Goal: Transaction & Acquisition: Purchase product/service

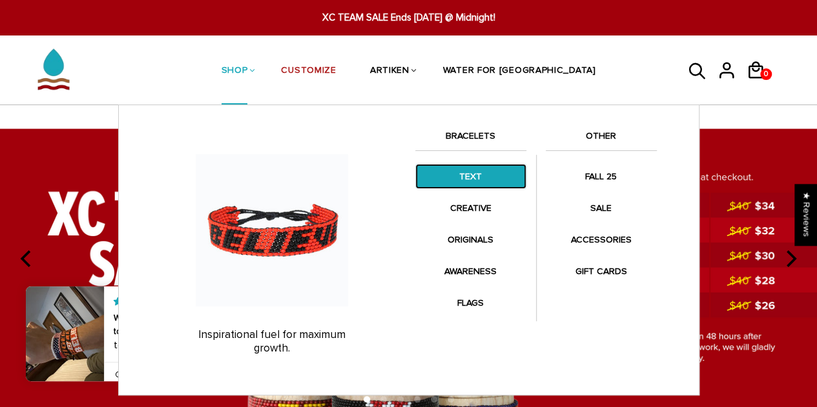
click at [458, 172] on link "TEXT" at bounding box center [470, 176] width 111 height 25
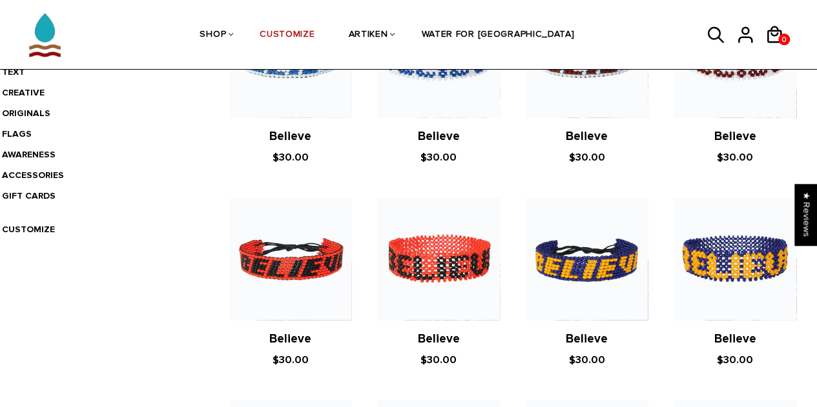
scroll to position [258, 0]
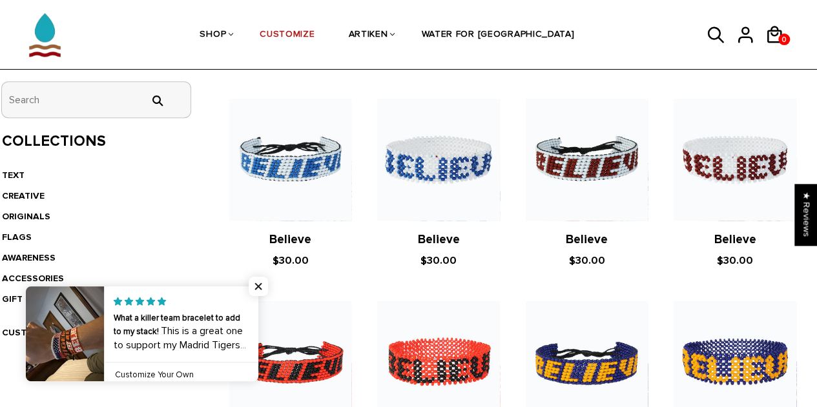
click at [74, 110] on input "tets" at bounding box center [96, 100] width 189 height 36
type input "j"
type input "jesus"
click at [144, 95] on input "" at bounding box center [157, 101] width 26 height 12
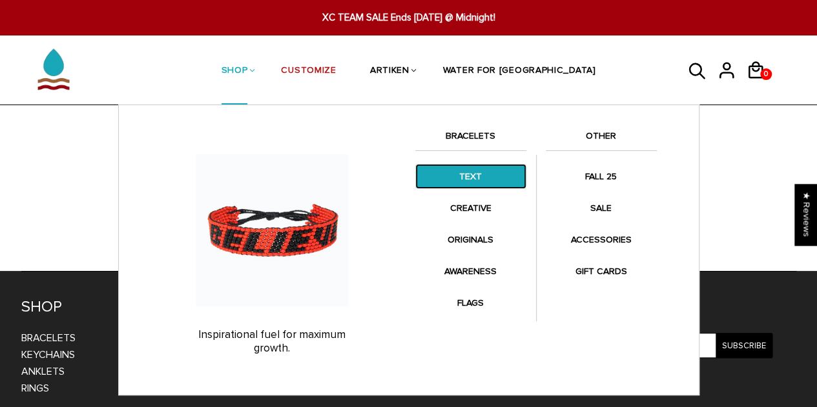
click at [469, 182] on link "TEXT" at bounding box center [470, 176] width 111 height 25
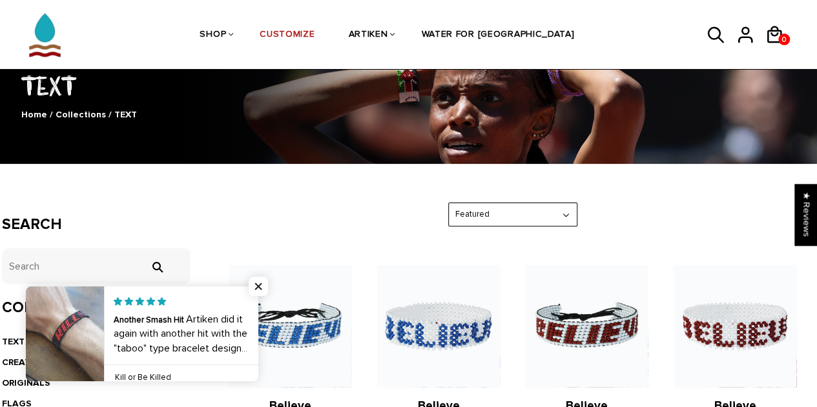
scroll to position [74, 0]
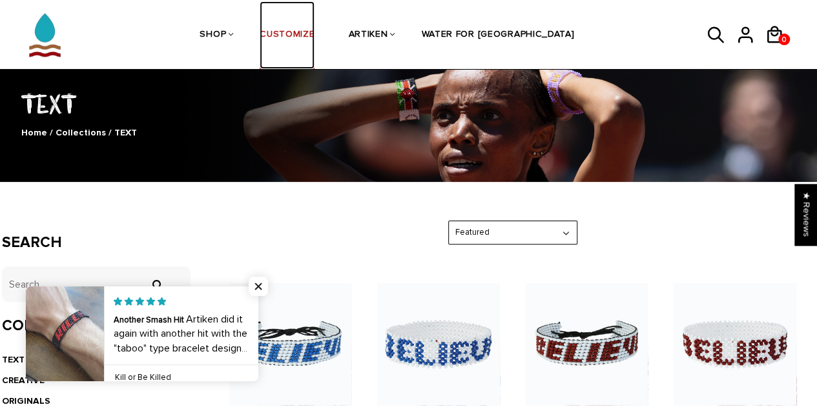
click at [299, 36] on link "CUSTOMIZE" at bounding box center [286, 35] width 55 height 68
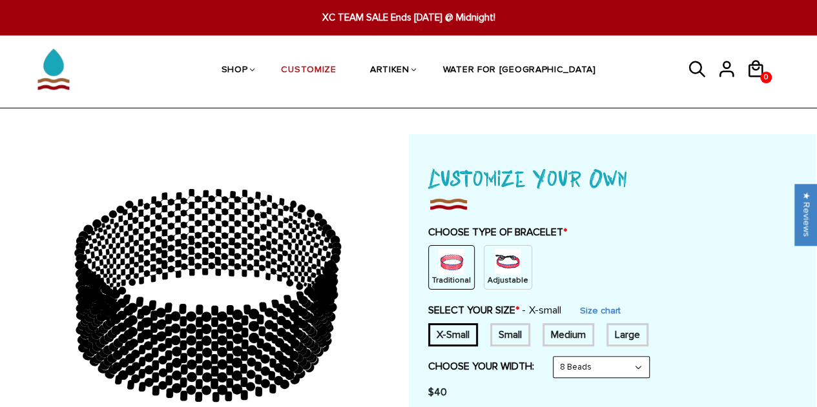
click at [500, 265] on img at bounding box center [507, 262] width 26 height 26
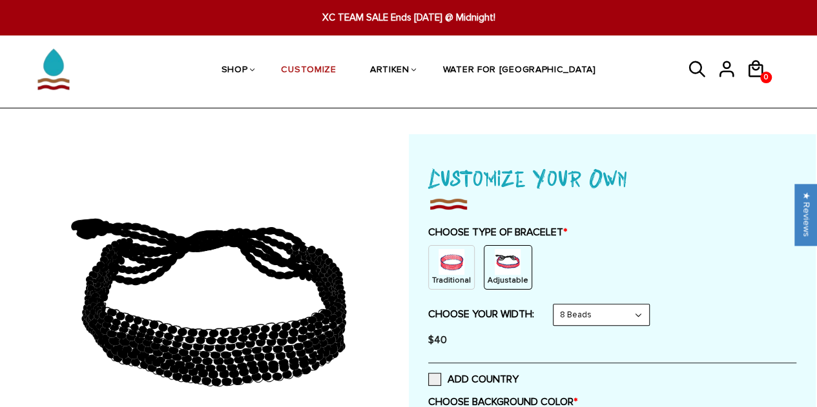
click at [562, 312] on select "8 Beads 6 Beads 10 Beads" at bounding box center [601, 315] width 96 height 21
click at [704, 233] on label "CHOOSE TYPE OF BRACELET *" at bounding box center [612, 232] width 368 height 13
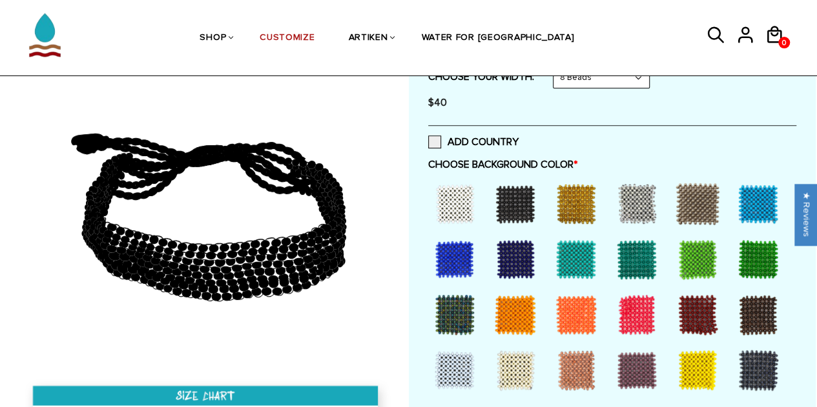
scroll to position [258, 0]
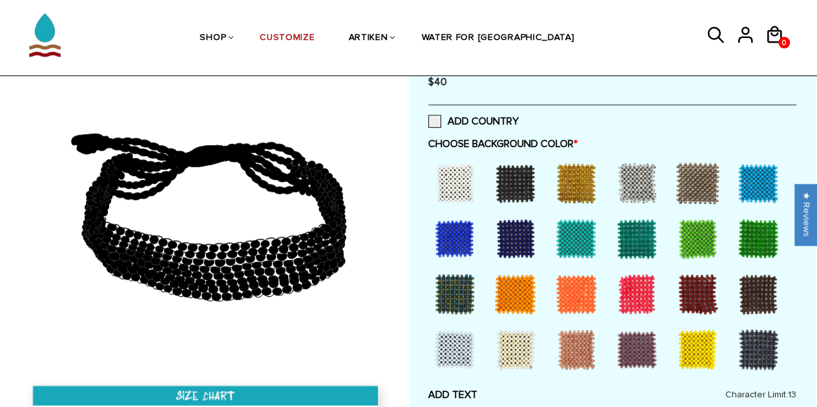
click at [463, 188] on div at bounding box center [455, 183] width 52 height 52
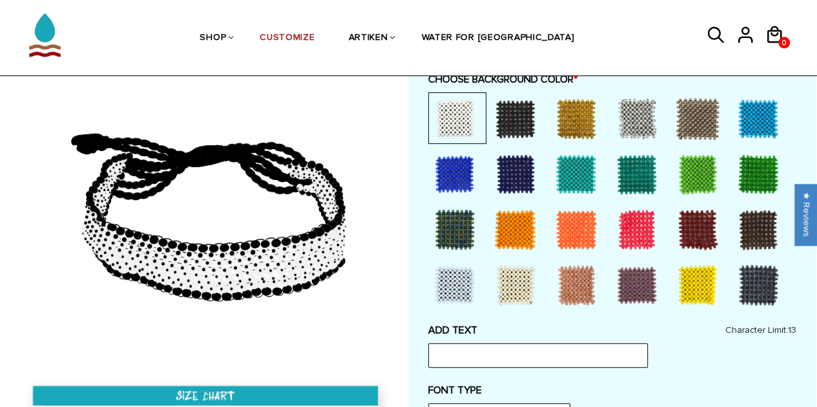
scroll to position [387, 0]
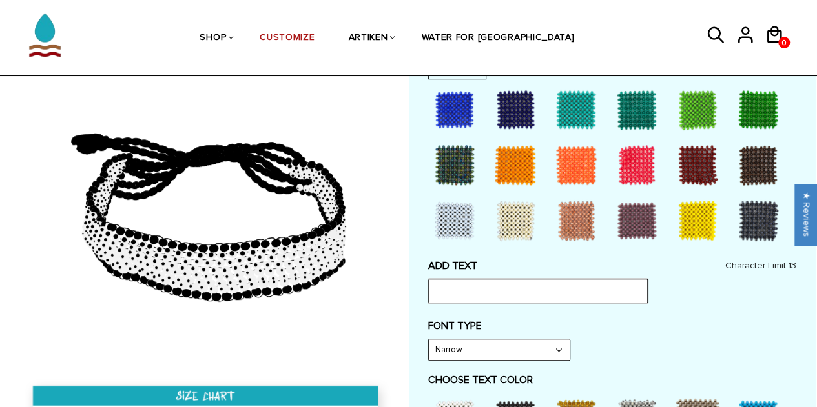
click at [594, 293] on input "text" at bounding box center [537, 291] width 219 height 25
type input "j"
type input "[PERSON_NAME] WON"
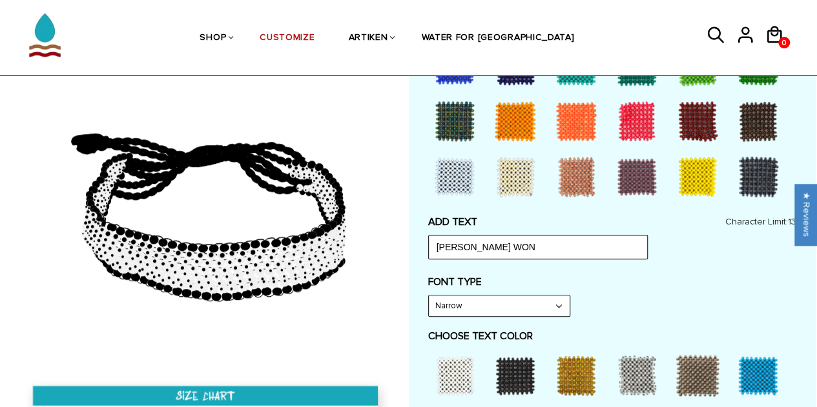
scroll to position [452, 0]
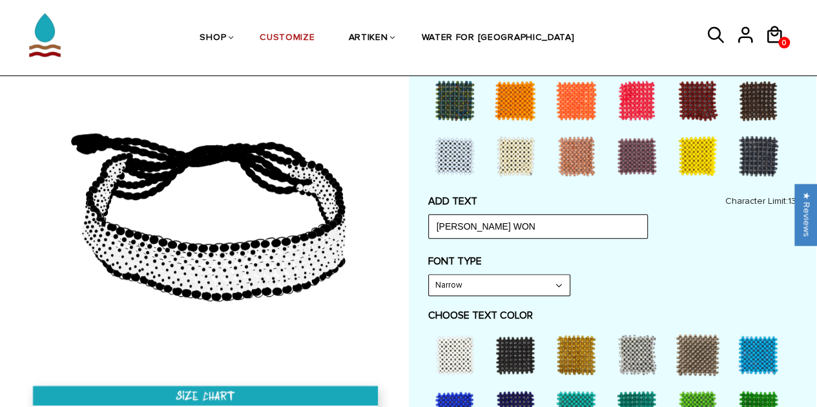
click at [522, 286] on select "Narrow Bold" at bounding box center [499, 285] width 141 height 21
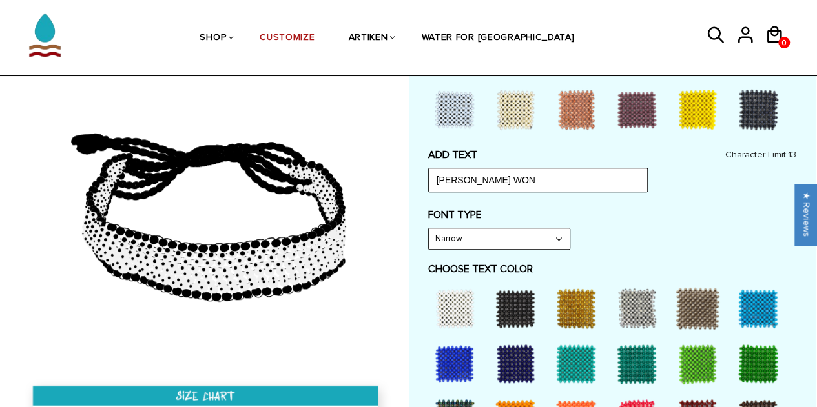
scroll to position [516, 0]
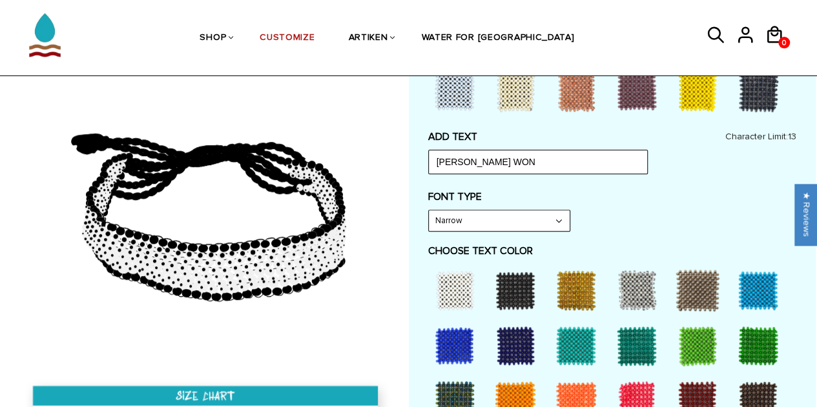
click at [513, 220] on select "Narrow Bold" at bounding box center [499, 220] width 141 height 21
click at [429, 210] on select "Narrow Bold" at bounding box center [499, 220] width 141 height 21
click at [496, 224] on select "Narrow Bold" at bounding box center [499, 220] width 141 height 21
select select "Narrow"
click at [429, 210] on select "Narrow Bold" at bounding box center [499, 220] width 141 height 21
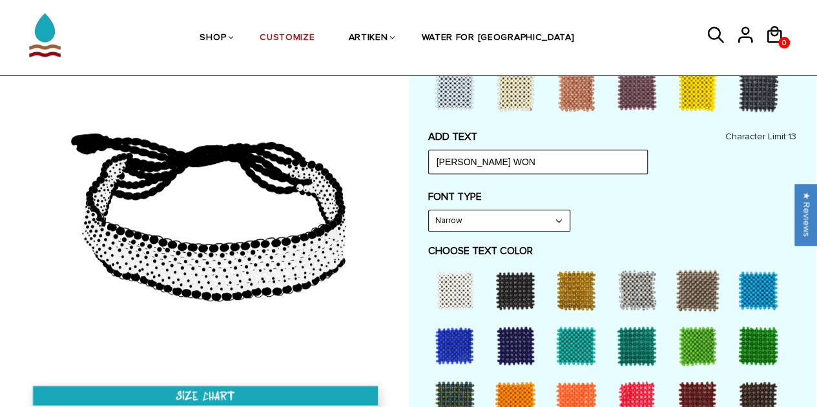
click at [642, 387] on div at bounding box center [637, 402] width 52 height 52
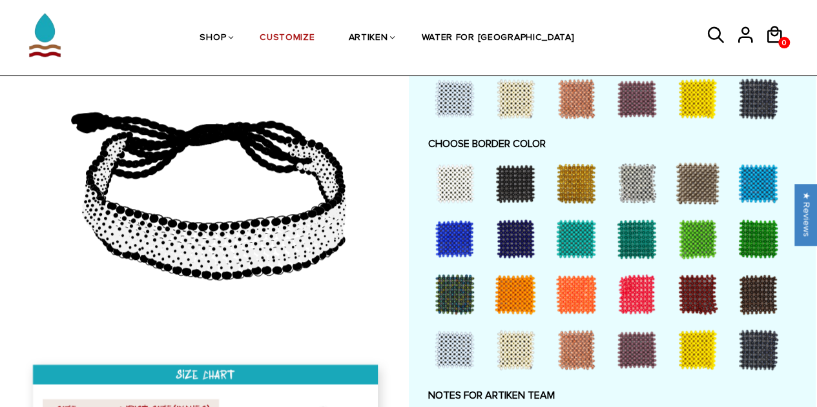
scroll to position [904, 0]
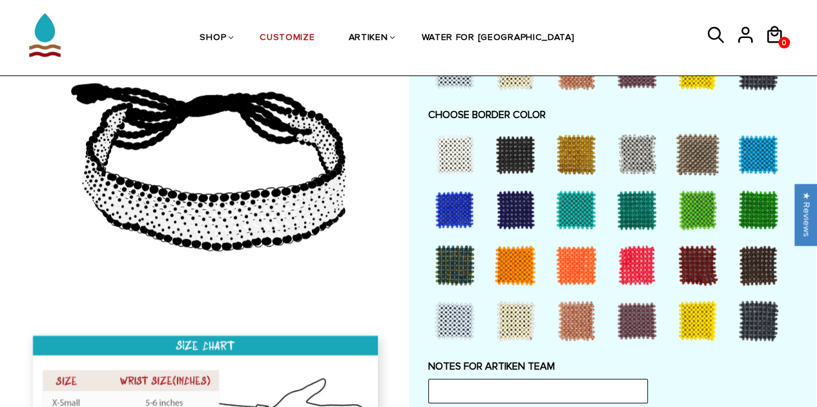
click at [568, 320] on div at bounding box center [576, 321] width 52 height 52
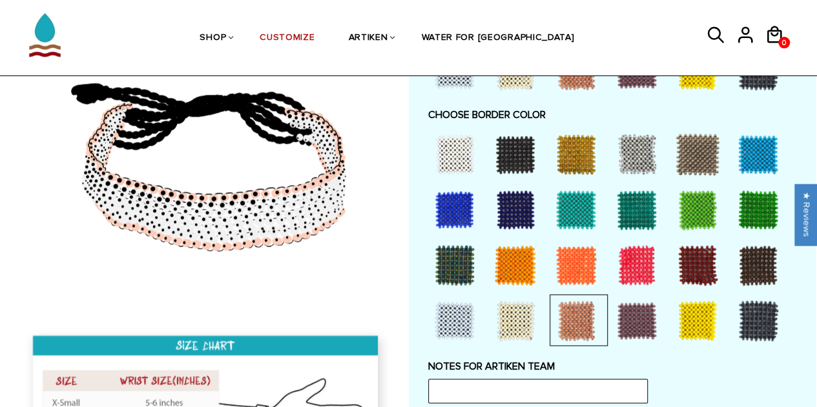
click at [564, 144] on div at bounding box center [576, 154] width 52 height 52
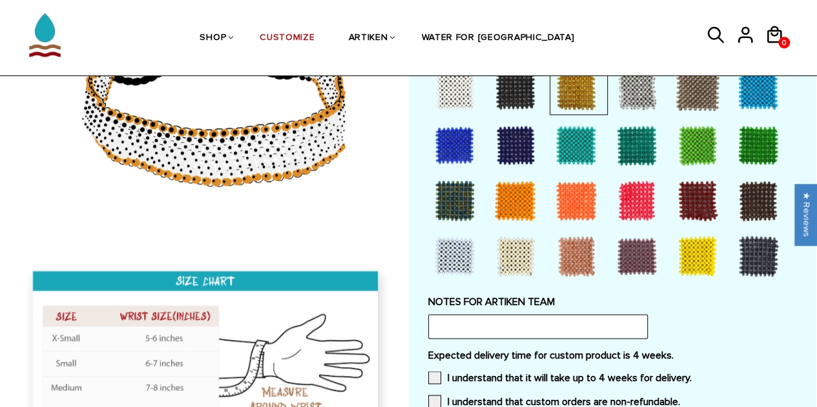
scroll to position [1097, 0]
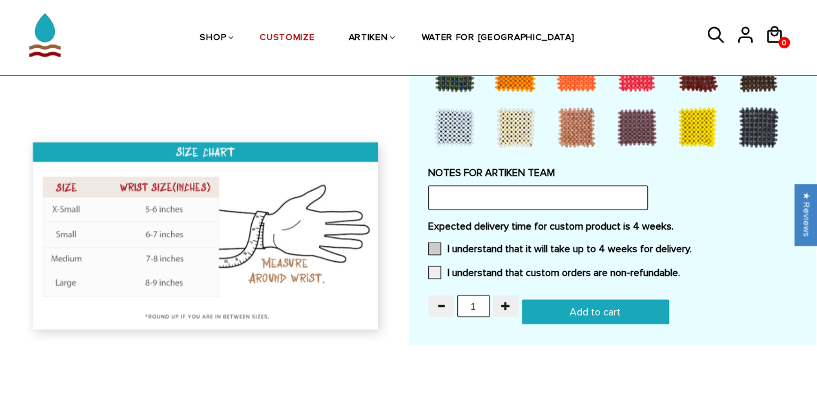
click at [436, 242] on span at bounding box center [434, 248] width 13 height 13
click at [691, 245] on input "I understand that it will take up to 4 weeks for delivery." at bounding box center [691, 245] width 0 height 0
click at [447, 267] on label "I understand that custom orders are non-refundable." at bounding box center [554, 272] width 252 height 13
click at [680, 269] on input "I understand that custom orders are non-refundable." at bounding box center [680, 269] width 0 height 0
click at [507, 193] on input "text" at bounding box center [537, 197] width 219 height 25
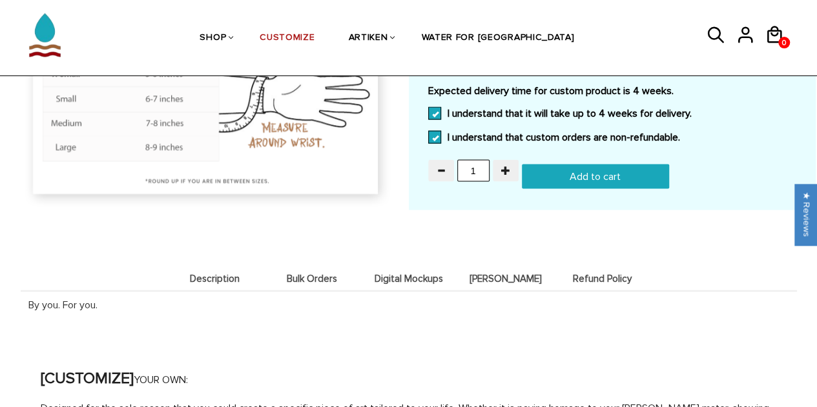
scroll to position [1153, 0]
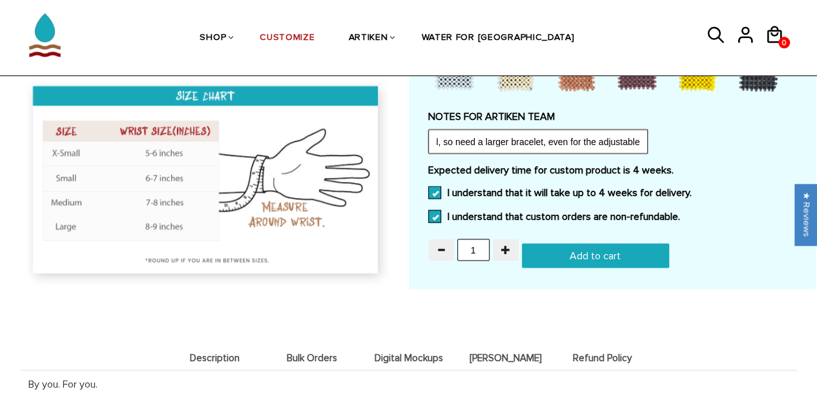
type input "I have a large hand, so need a larger bracelet, even for the adjustable"
click at [604, 256] on input "Add to cart" at bounding box center [595, 255] width 147 height 25
type input "Add to cart"
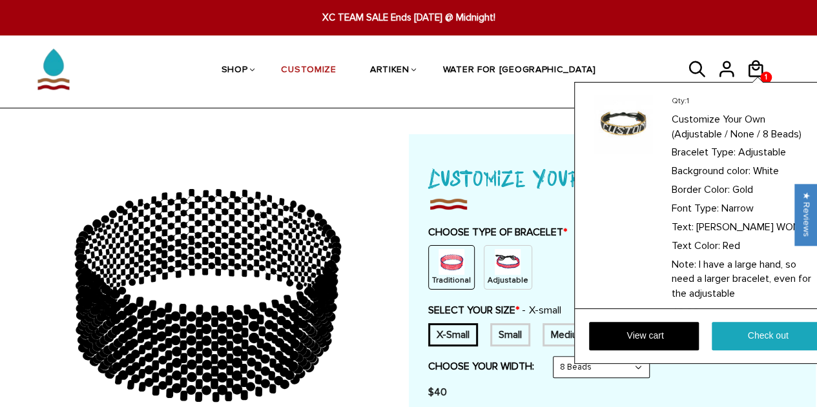
click at [757, 82] on div "Qty: 1 Customize Your Own (Adjustable / None / 8 Beads) Bracelet Type: Adjustab…" at bounding box center [706, 223] width 265 height 282
click at [667, 330] on link "View cart" at bounding box center [644, 336] width 110 height 28
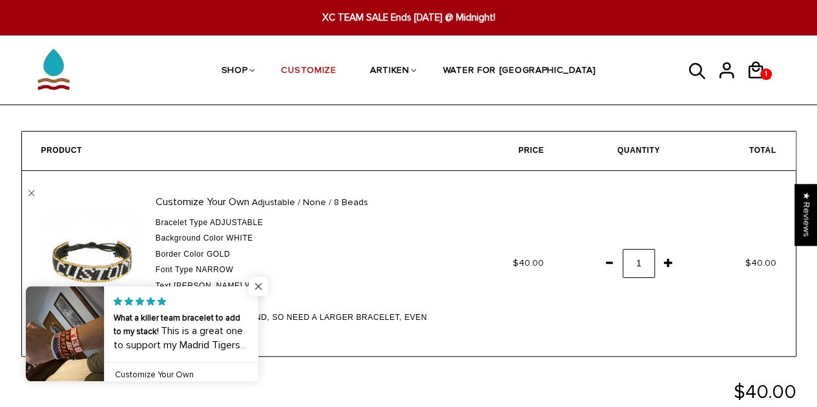
click at [252, 288] on span "Close popup widget" at bounding box center [258, 286] width 19 height 19
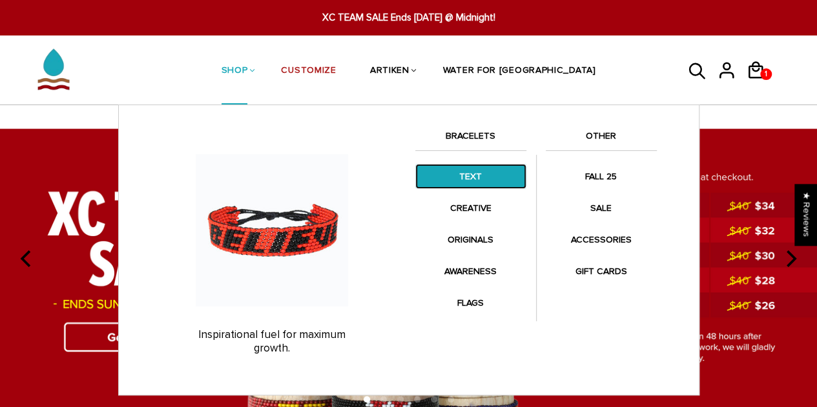
click at [457, 178] on link "TEXT" at bounding box center [470, 176] width 111 height 25
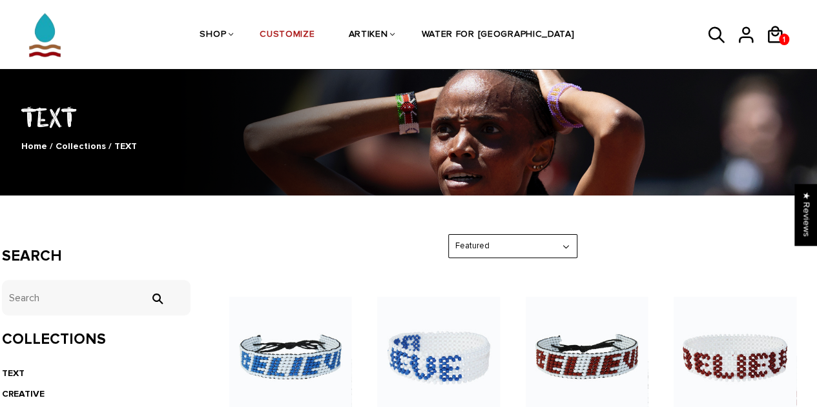
scroll to position [129, 0]
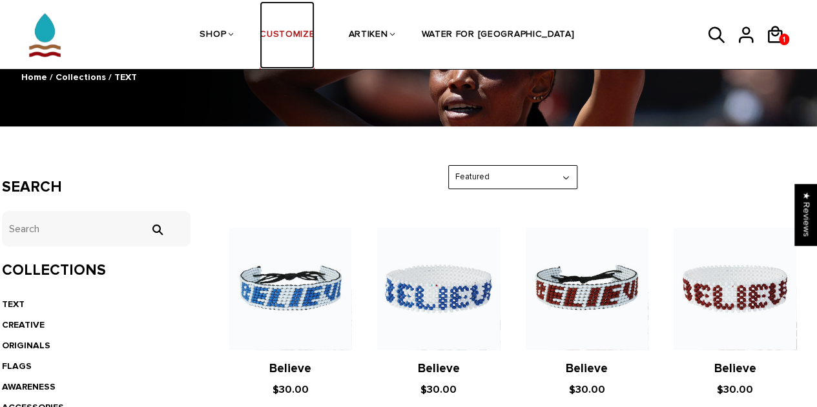
click at [314, 37] on link "CUSTOMIZE" at bounding box center [286, 35] width 55 height 68
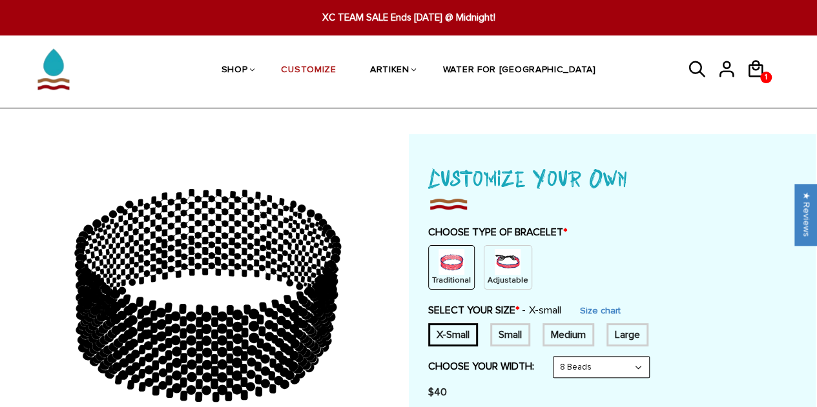
click at [515, 269] on div "Adjustable" at bounding box center [507, 267] width 48 height 45
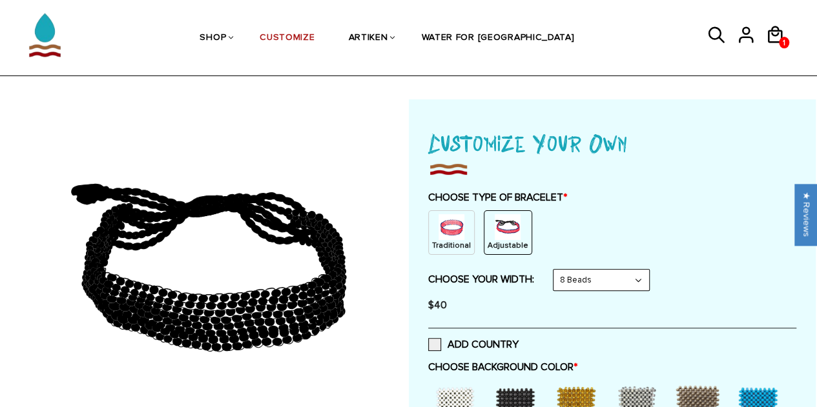
scroll to position [65, 0]
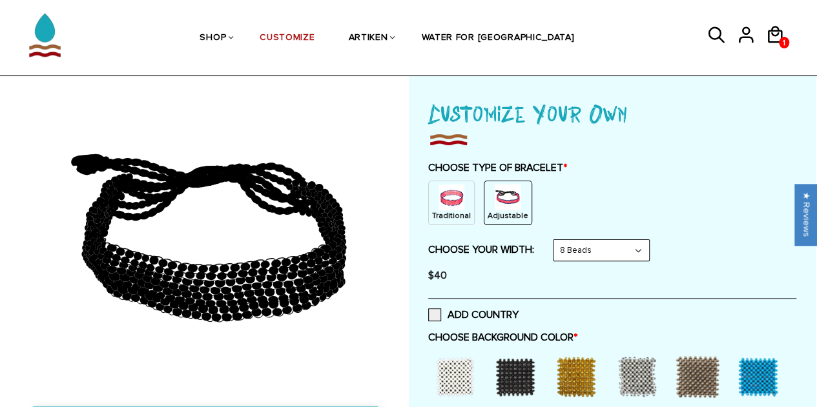
click at [622, 258] on select "8 Beads 6 Beads 10 Beads" at bounding box center [601, 250] width 96 height 21
select select "6-beads"
click at [555, 240] on select "8 Beads 6 Beads 10 Beads" at bounding box center [601, 250] width 96 height 21
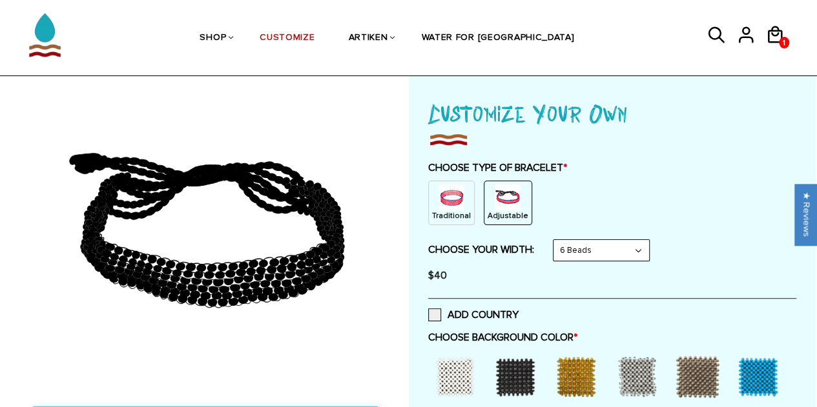
scroll to position [0, 0]
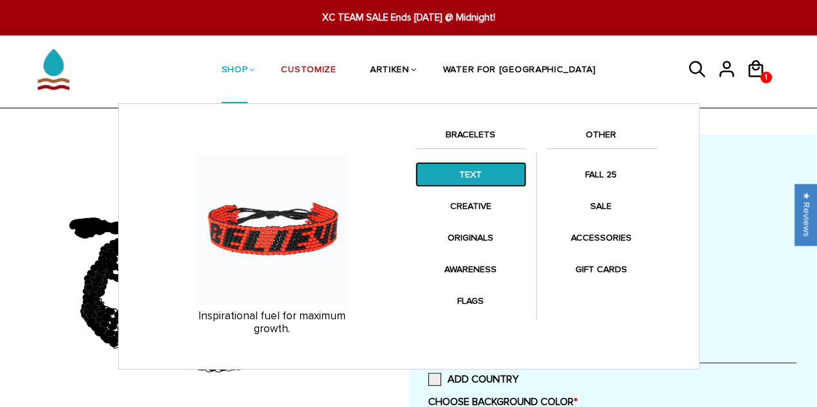
click at [468, 174] on link "TEXT" at bounding box center [470, 174] width 111 height 25
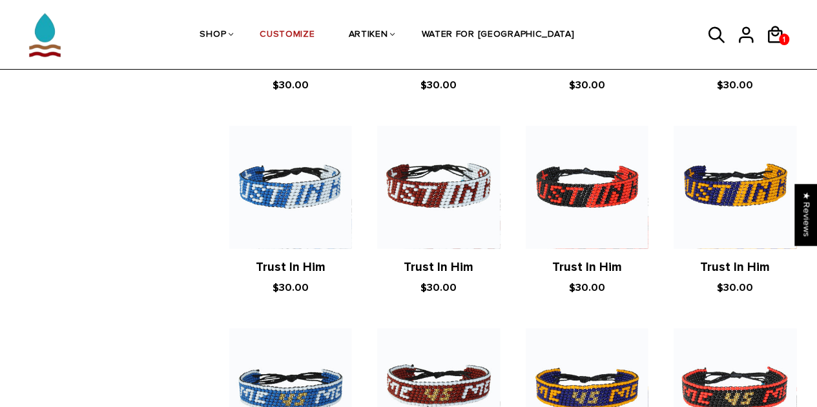
scroll to position [904, 0]
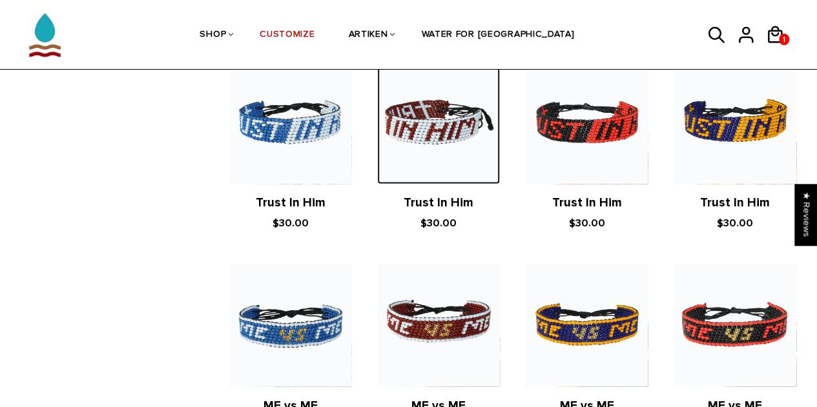
click at [440, 130] on img at bounding box center [438, 122] width 122 height 122
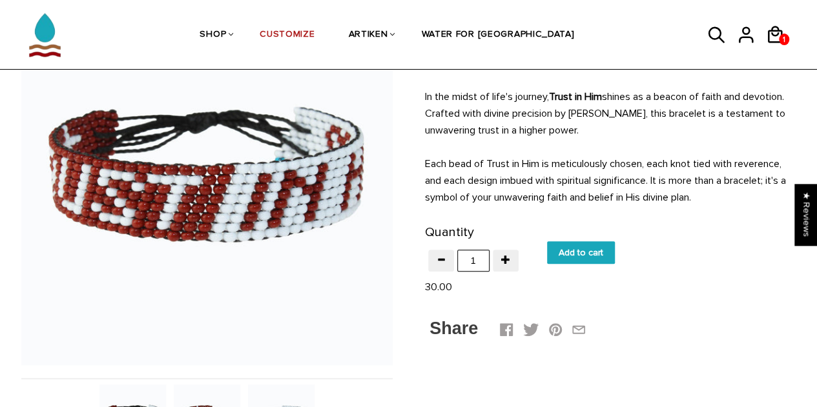
scroll to position [65, 0]
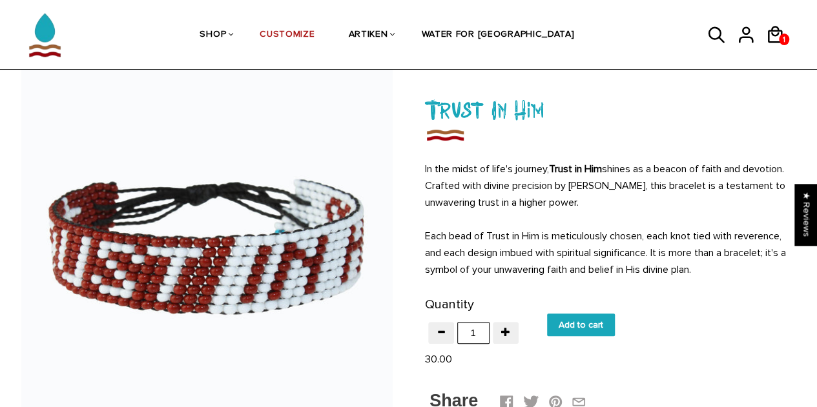
click at [592, 318] on input "Add to cart" at bounding box center [581, 325] width 68 height 23
type input "Add to cart"
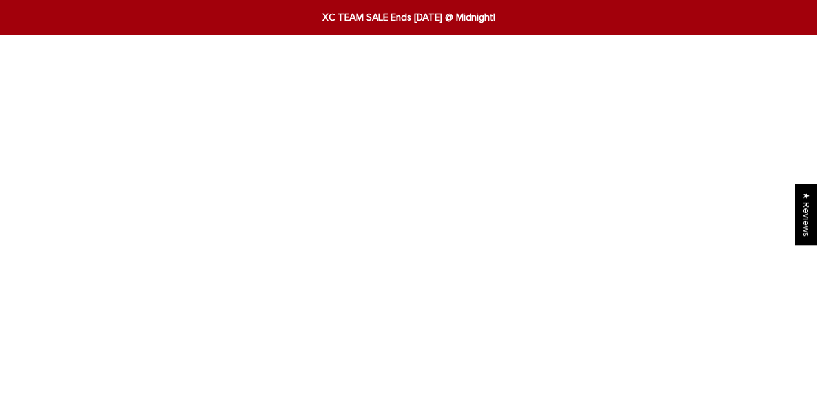
scroll to position [65, 0]
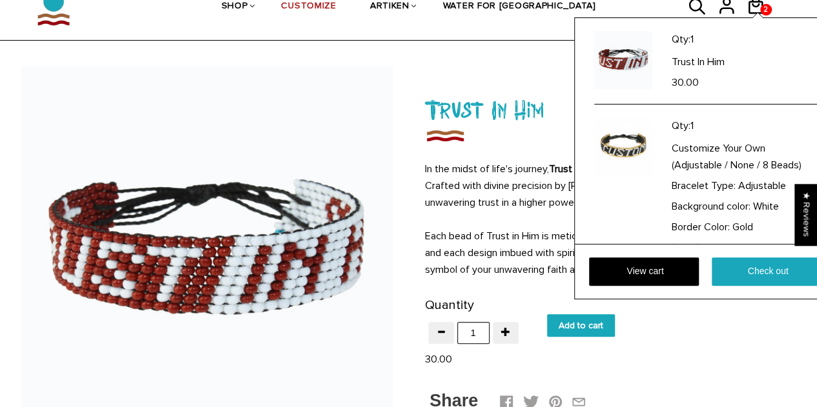
click at [758, 17] on div "Qty: 1 Trust In Him 30.00 Qty: 1 Customize Your Own (Adjustable / None / 8 Bead…" at bounding box center [706, 158] width 265 height 282
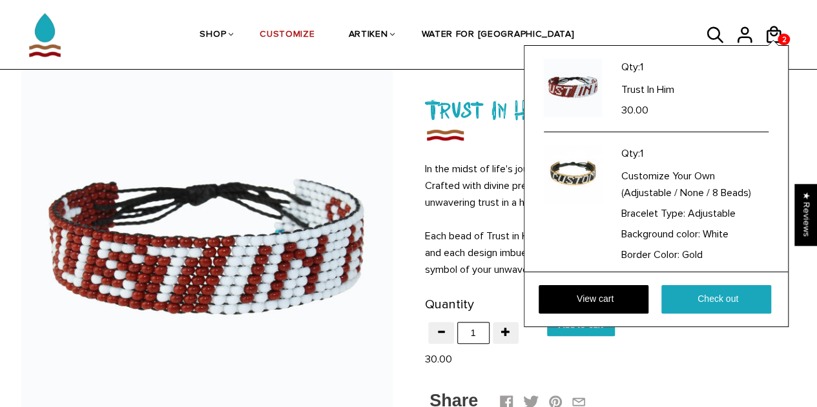
scroll to position [129, 0]
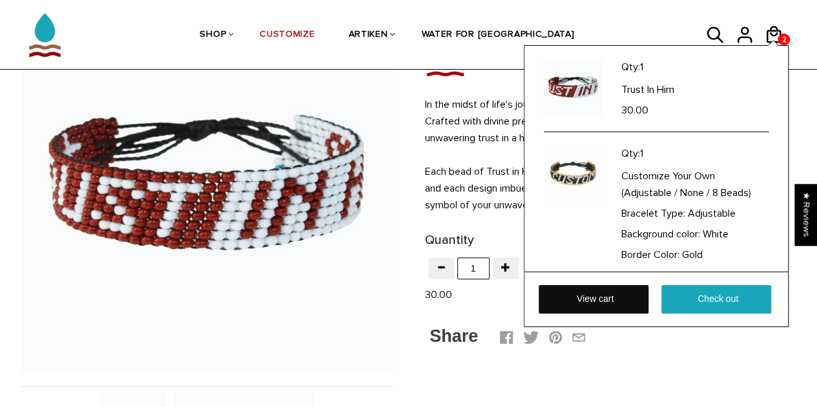
click at [616, 298] on link "View cart" at bounding box center [593, 299] width 110 height 28
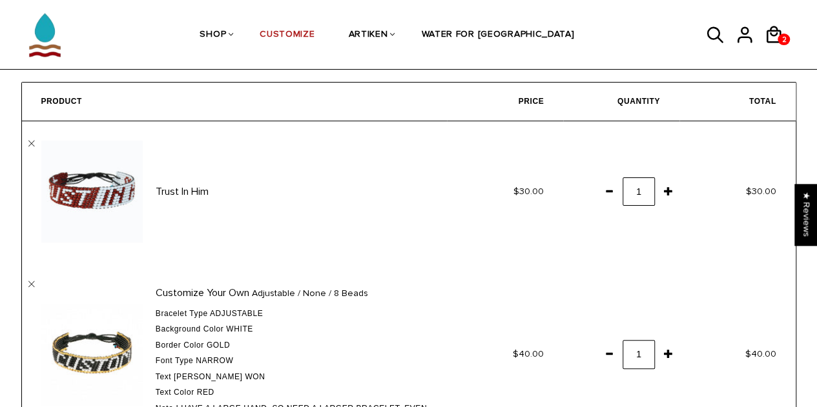
scroll to position [129, 0]
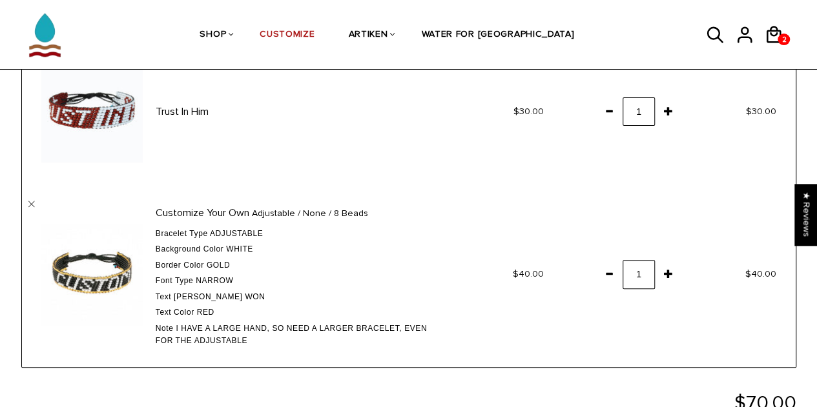
click at [611, 277] on span at bounding box center [609, 273] width 22 height 23
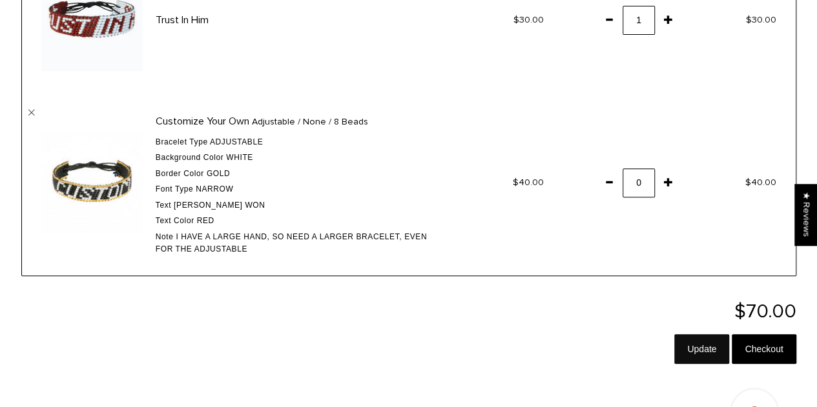
scroll to position [323, 0]
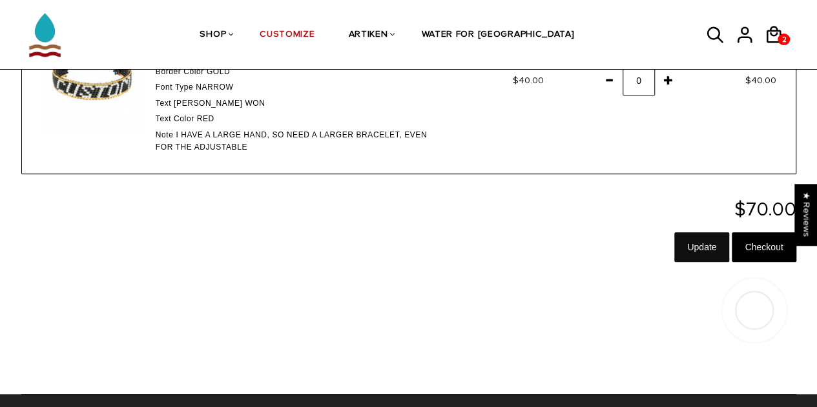
click at [710, 251] on input "Update" at bounding box center [701, 247] width 55 height 30
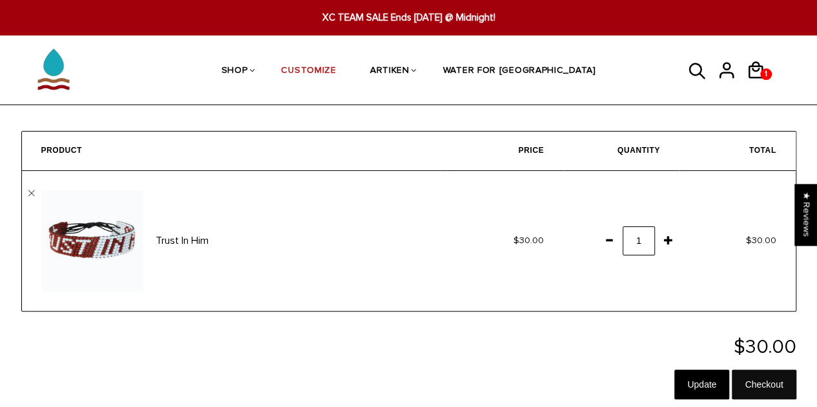
click at [743, 378] on input "Checkout" at bounding box center [763, 385] width 64 height 30
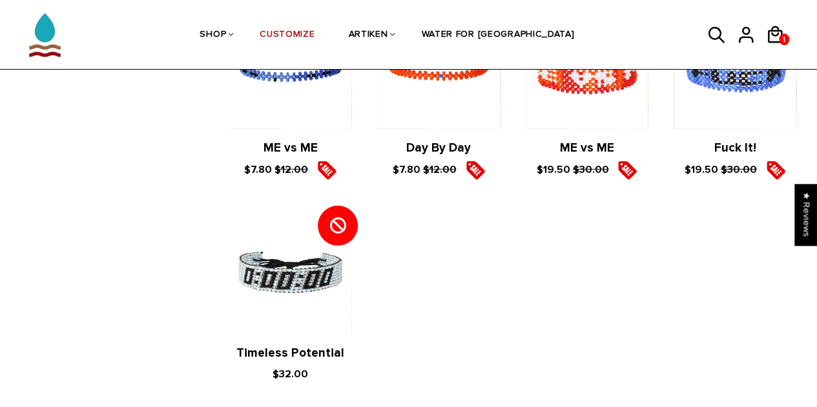
scroll to position [1754, 0]
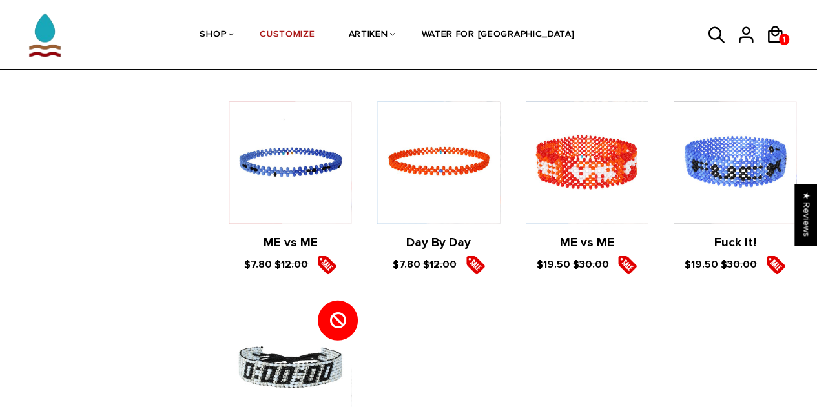
drag, startPoint x: 816, startPoint y: 324, endPoint x: 815, endPoint y: 342, distance: 18.1
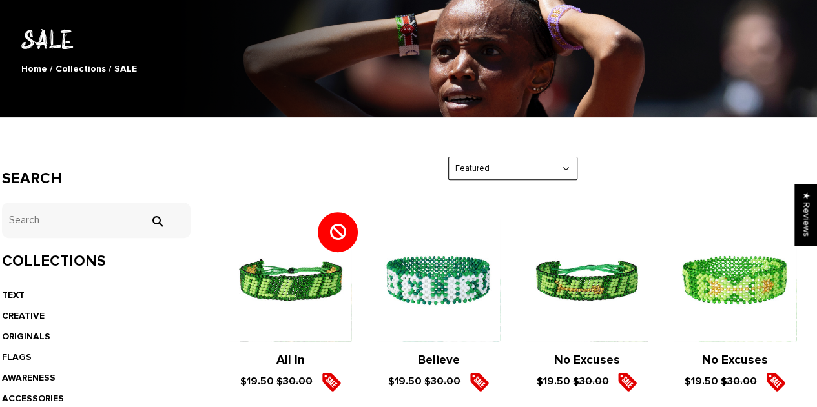
scroll to position [0, 0]
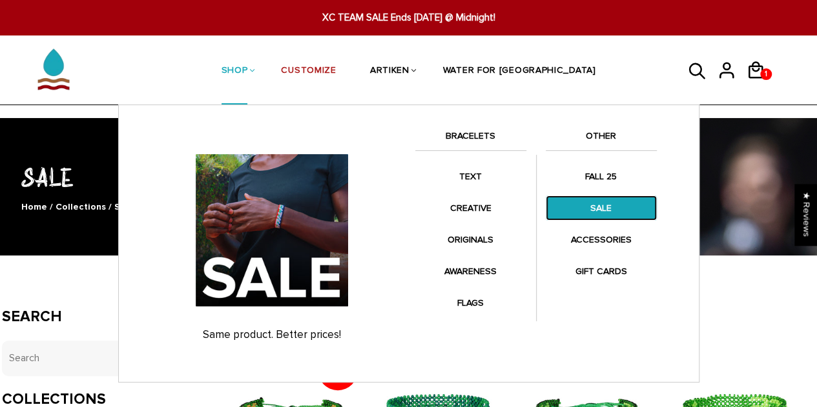
click at [597, 203] on link "SALE" at bounding box center [600, 208] width 111 height 25
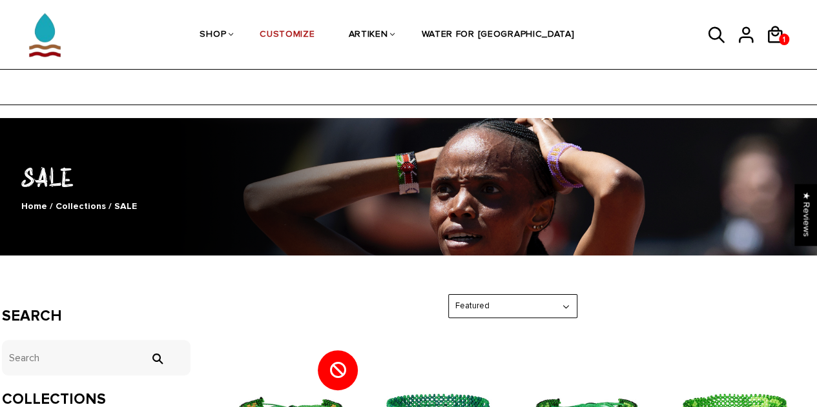
scroll to position [194, 0]
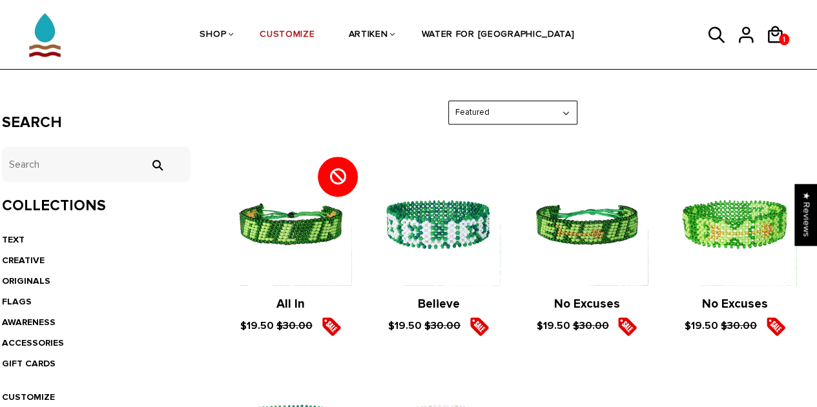
click at [496, 108] on select "Featured Best Selling $ Low to High $ High to Low Z-A A-Z Oldest to Newest Newe…" at bounding box center [513, 112] width 128 height 23
select select "price-ascending"
click at [449, 101] on select "Featured Best Selling $ Low to High $ High to Low Z-A A-Z Oldest to Newest Newe…" at bounding box center [513, 112] width 128 height 23
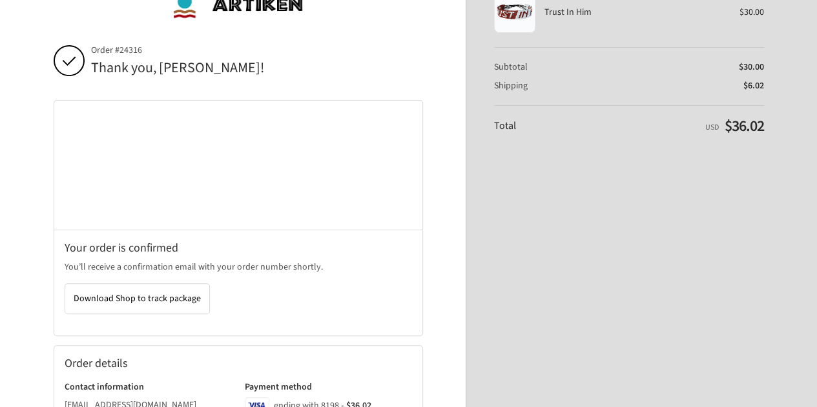
scroll to position [129, 0]
